Goal: Use online tool/utility: Utilize a website feature to perform a specific function

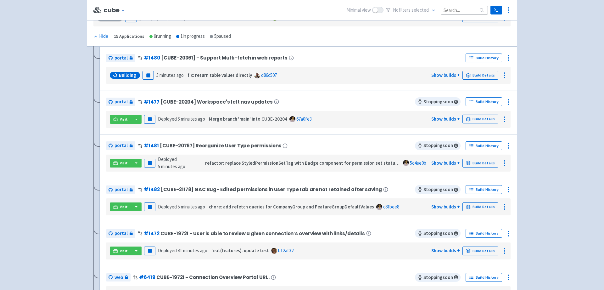
scroll to position [99, 0]
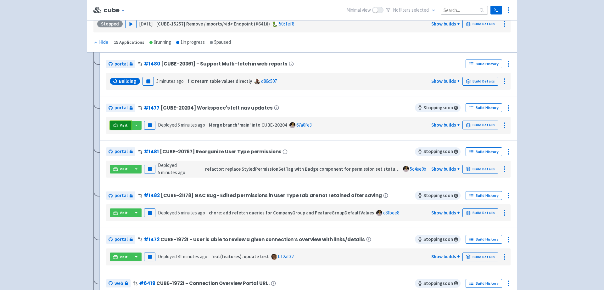
click at [120, 125] on span "Visit" at bounding box center [124, 125] width 8 height 5
click at [114, 168] on icon at bounding box center [115, 168] width 5 height 3
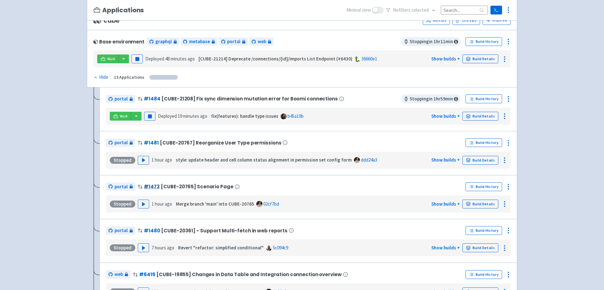
scroll to position [71, 0]
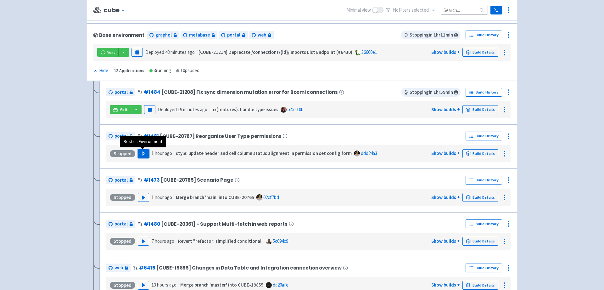
click at [142, 152] on polygon "button" at bounding box center [143, 153] width 3 height 3
click at [141, 195] on icon "button" at bounding box center [143, 197] width 5 height 5
